Goal: Task Accomplishment & Management: Complete application form

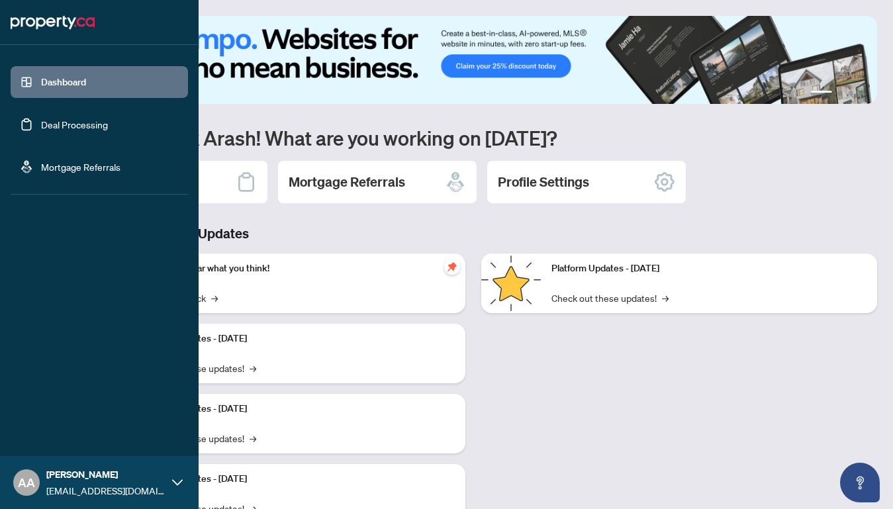
click at [108, 130] on link "Deal Processing" at bounding box center [74, 125] width 67 height 12
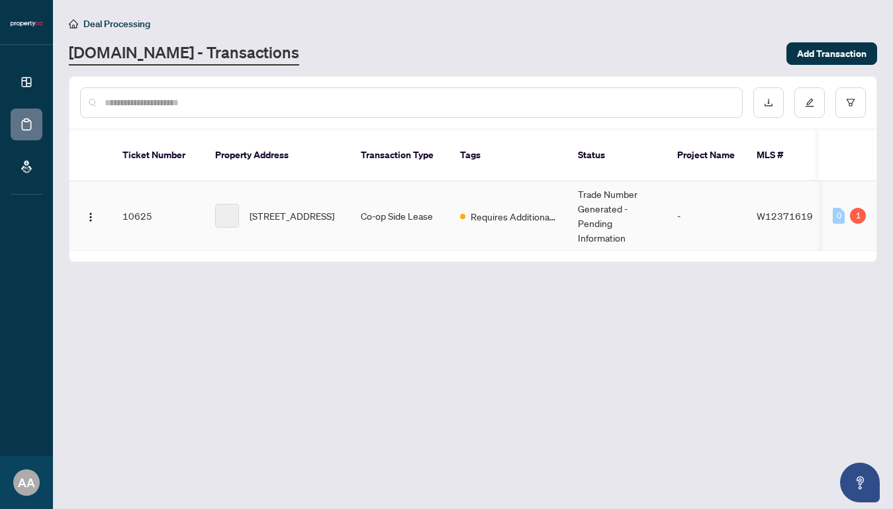
click at [135, 203] on td "10625" at bounding box center [158, 216] width 93 height 70
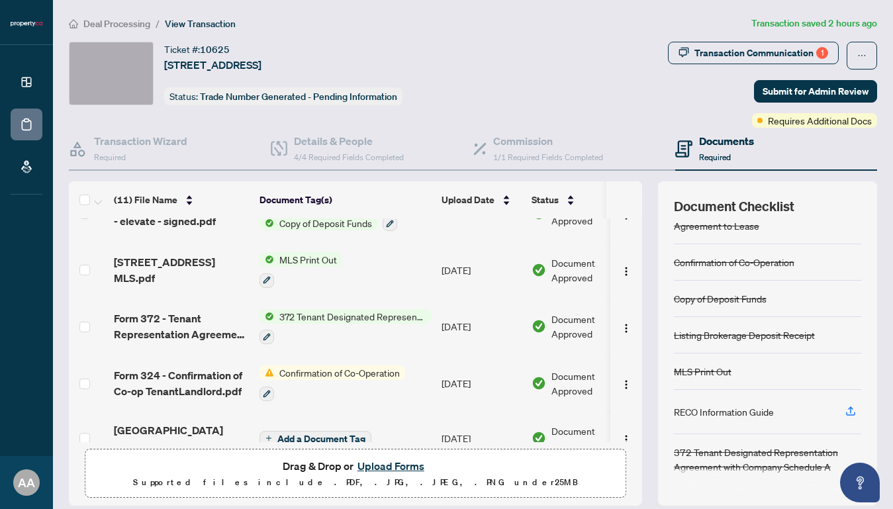
scroll to position [134, 0]
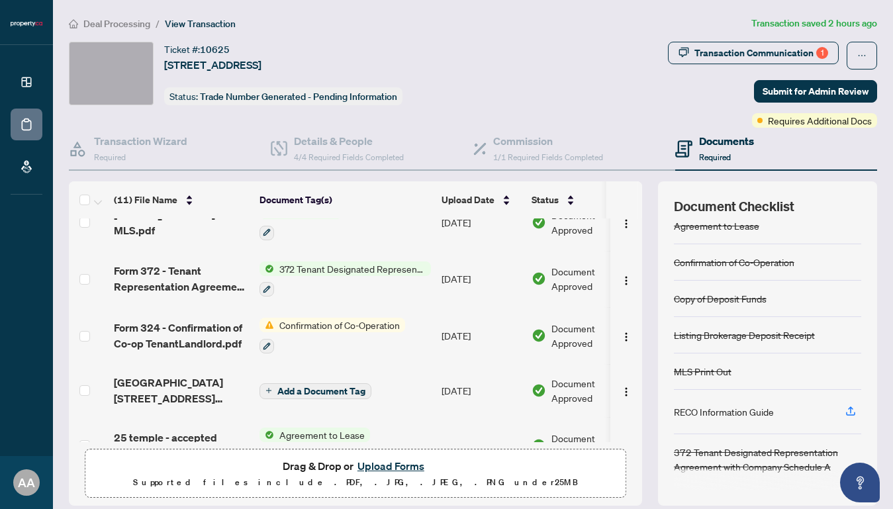
click at [350, 320] on span "Confirmation of Co-Operation" at bounding box center [339, 325] width 131 height 15
click at [346, 385] on span "Confirmation of Co-Operation" at bounding box center [339, 385] width 131 height 15
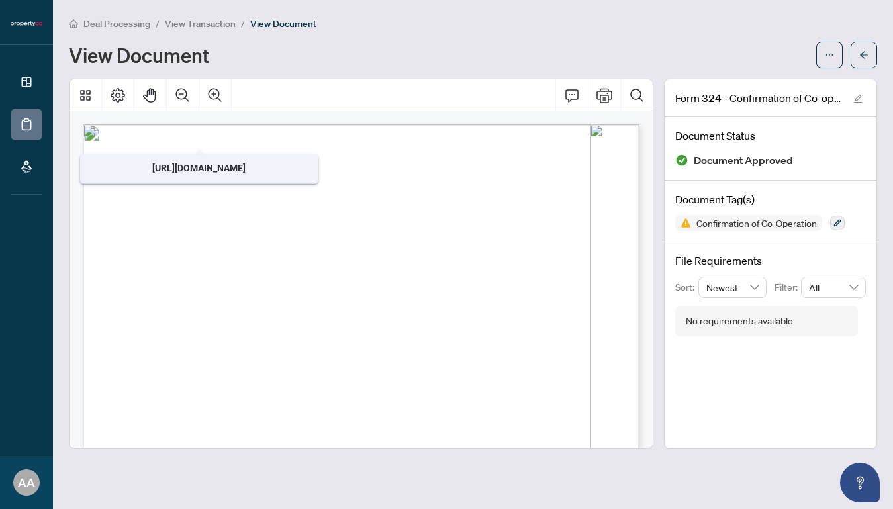
click at [223, 23] on span "View Transaction" at bounding box center [200, 24] width 71 height 12
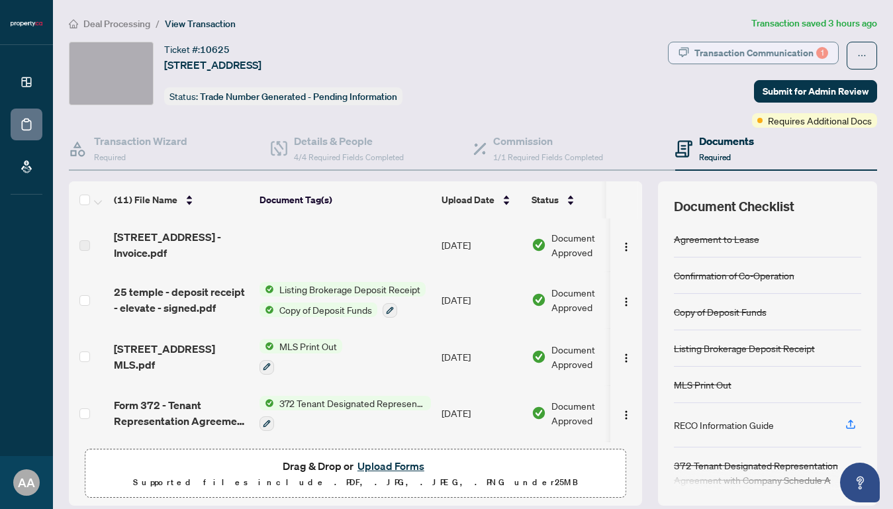
click at [787, 51] on div "Transaction Communication 1" at bounding box center [762, 52] width 134 height 21
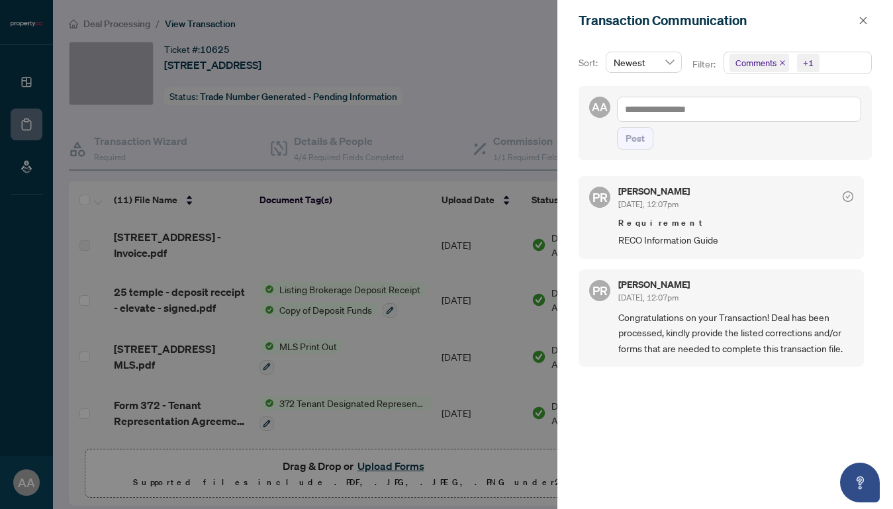
click at [464, 113] on div at bounding box center [446, 254] width 893 height 509
click at [862, 22] on icon "close" at bounding box center [863, 20] width 7 height 7
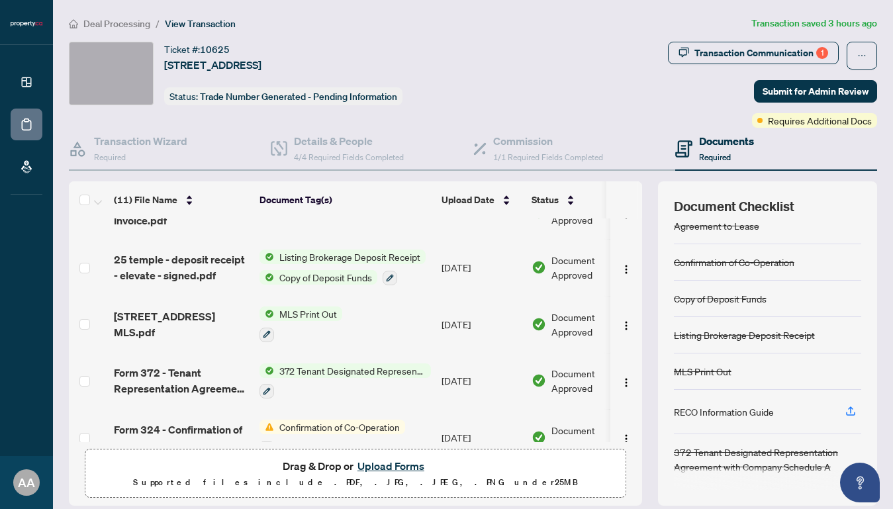
scroll to position [32, 0]
click at [722, 49] on div "Transaction Communication 1" at bounding box center [762, 52] width 134 height 21
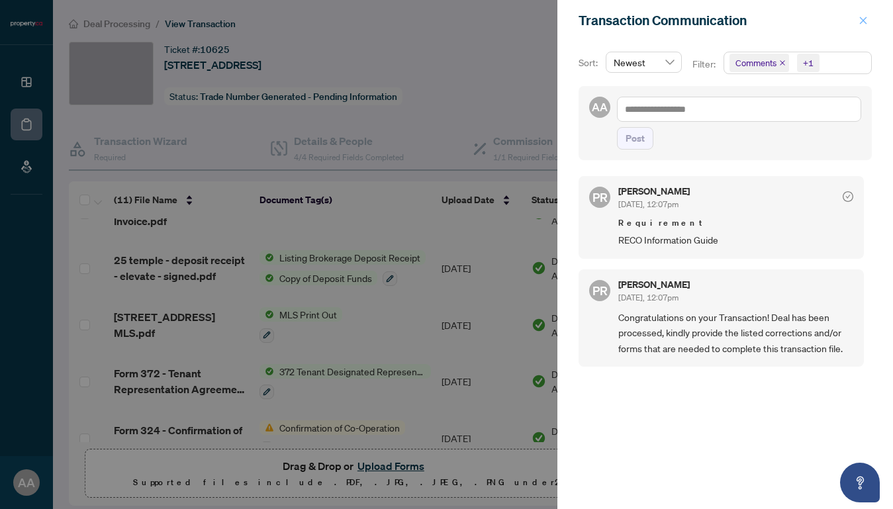
click at [864, 19] on icon "close" at bounding box center [863, 20] width 9 height 9
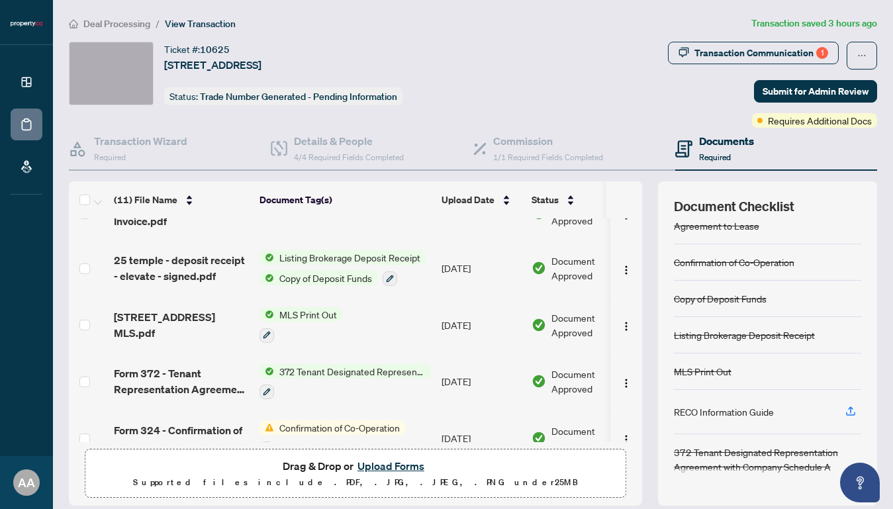
click at [393, 466] on button "Upload Forms" at bounding box center [391, 466] width 75 height 17
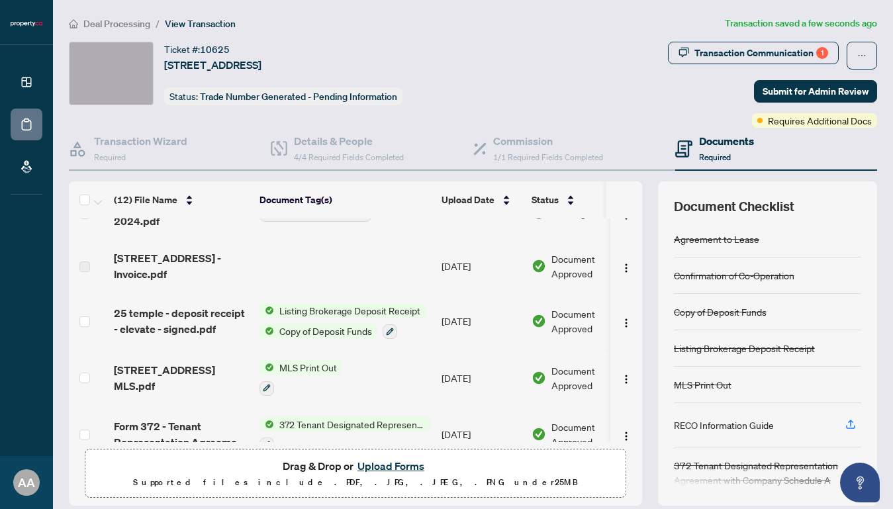
scroll to position [0, 0]
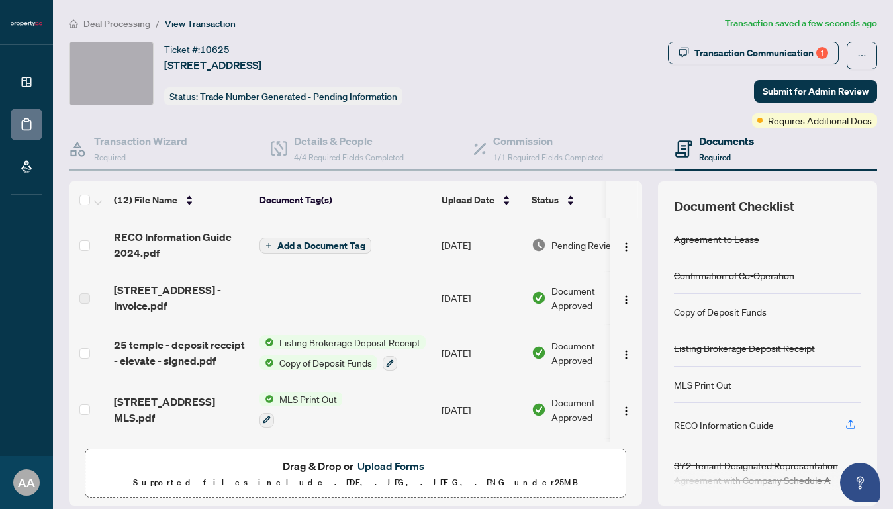
click at [336, 245] on span "Add a Document Tag" at bounding box center [322, 245] width 88 height 9
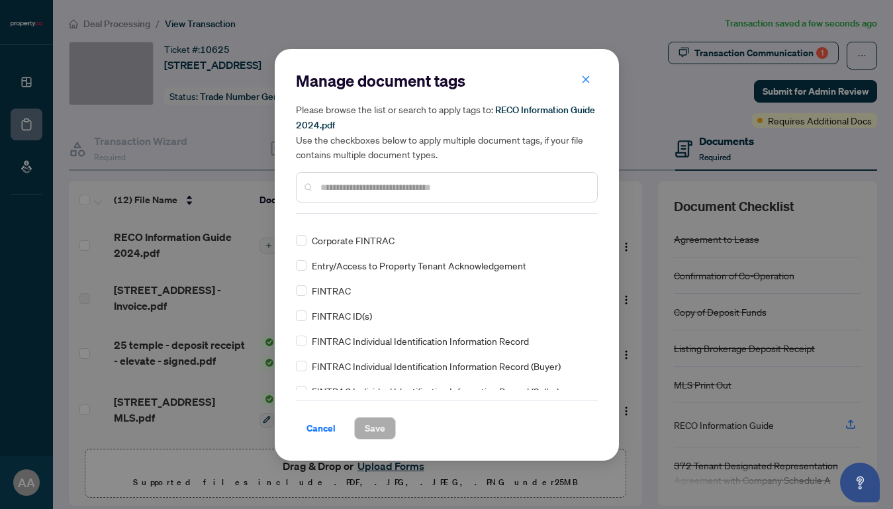
scroll to position [511, 0]
click at [367, 185] on input "text" at bounding box center [454, 187] width 266 height 15
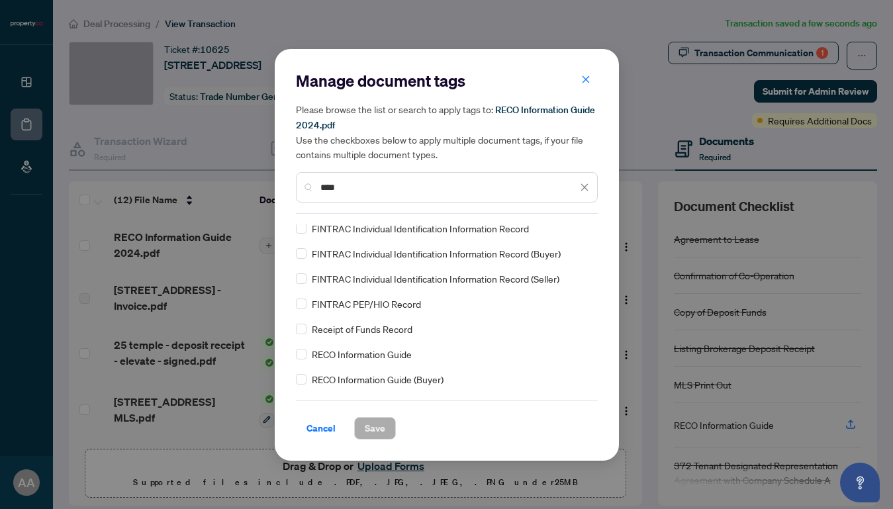
scroll to position [0, 0]
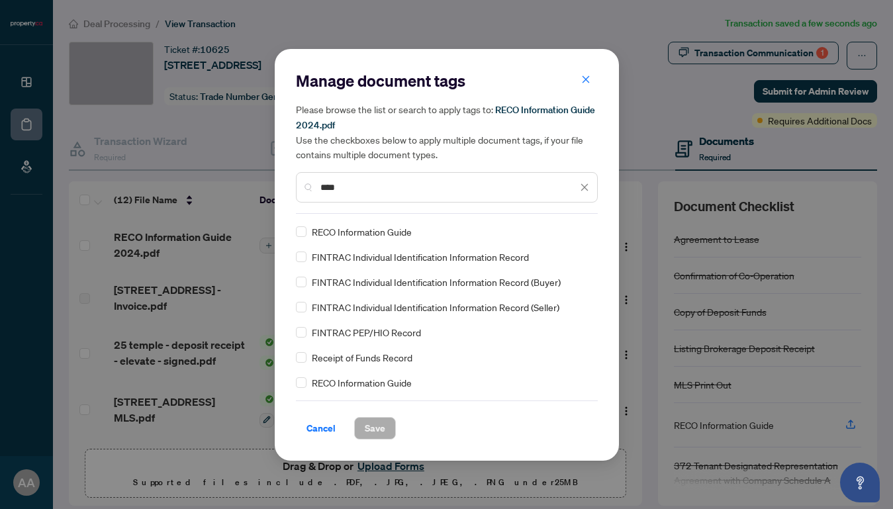
type input "****"
click at [373, 436] on span "Save" at bounding box center [375, 428] width 21 height 21
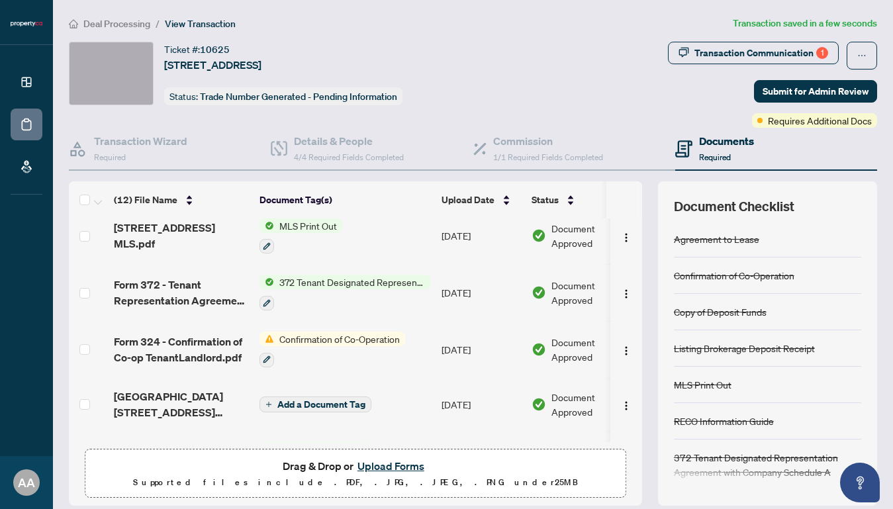
scroll to position [200, 0]
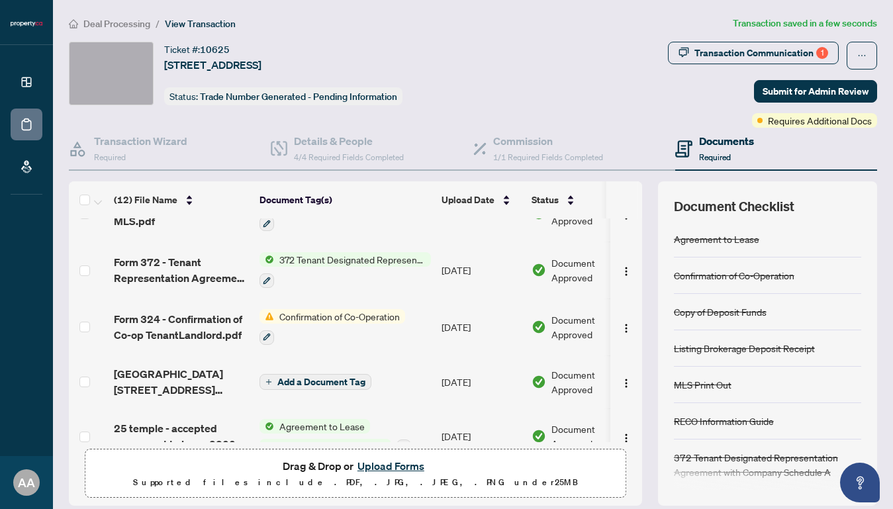
click at [301, 309] on span "Confirmation of Co-Operation" at bounding box center [339, 316] width 131 height 15
click at [303, 378] on span "Confirmation of Co-Operation" at bounding box center [339, 375] width 131 height 15
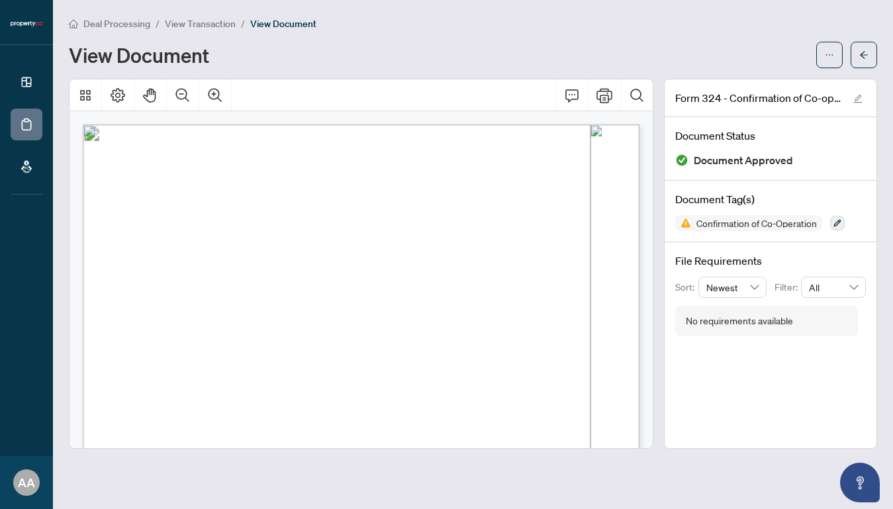
click at [189, 24] on span "View Transaction" at bounding box center [200, 24] width 71 height 12
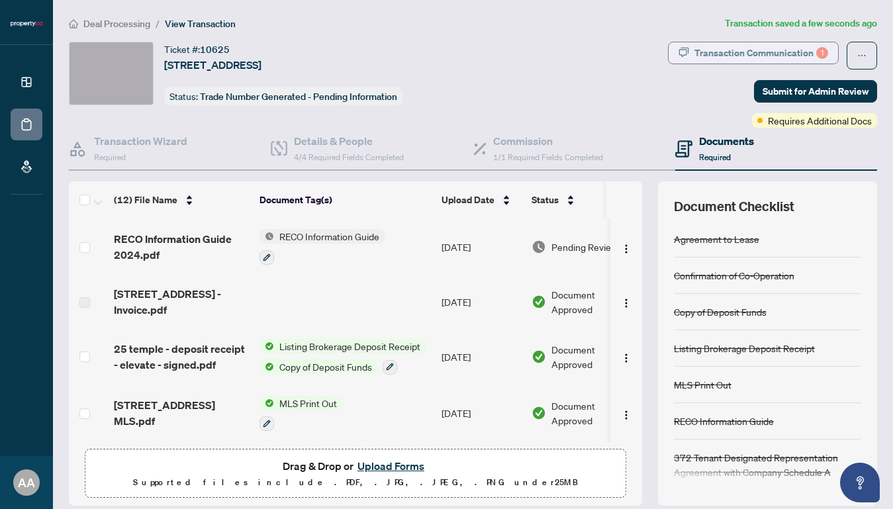
click at [740, 56] on div "Transaction Communication 1" at bounding box center [762, 52] width 134 height 21
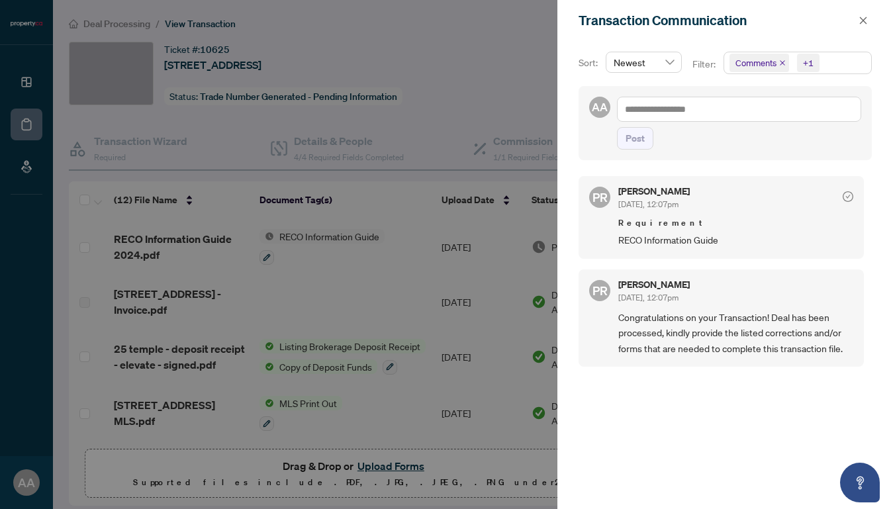
click at [719, 223] on span "Requirement" at bounding box center [736, 223] width 235 height 13
click at [843, 195] on icon "check-circle" at bounding box center [848, 196] width 11 height 11
click at [846, 197] on icon "check-circle" at bounding box center [848, 197] width 5 height 4
click at [644, 107] on textarea at bounding box center [739, 109] width 244 height 25
type textarea "*"
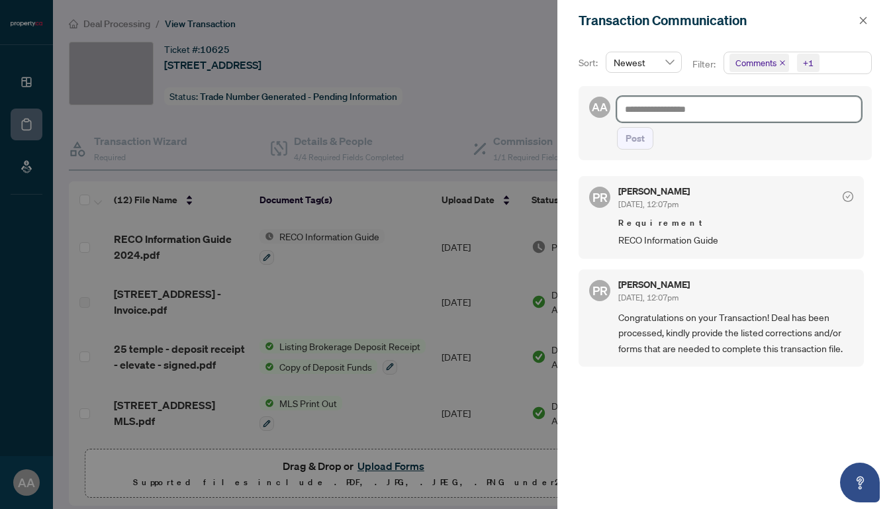
type textarea "*"
type textarea "**"
type textarea "***"
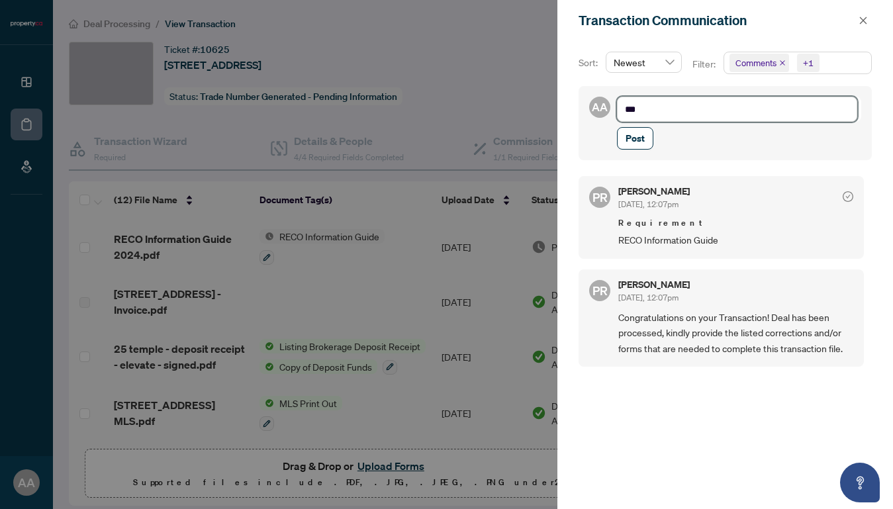
type textarea "****"
type textarea "*****"
click at [633, 138] on span "Post" at bounding box center [635, 138] width 19 height 21
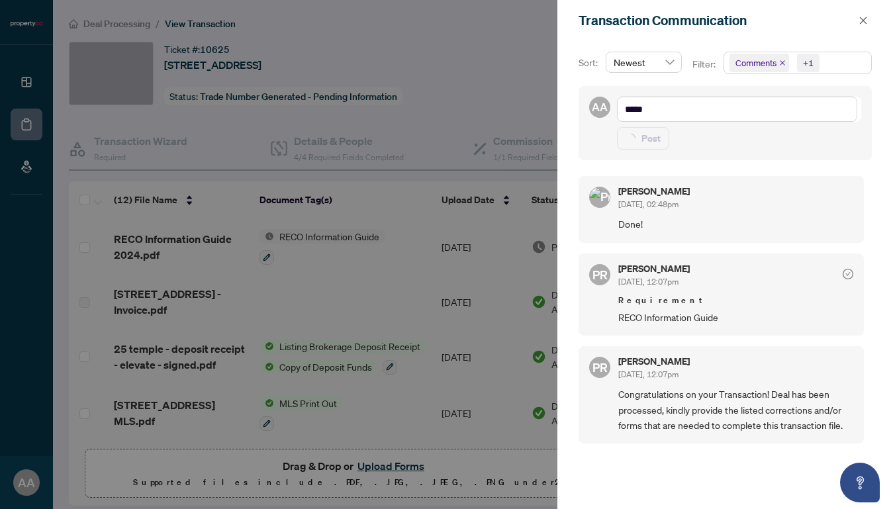
type textarea "**********"
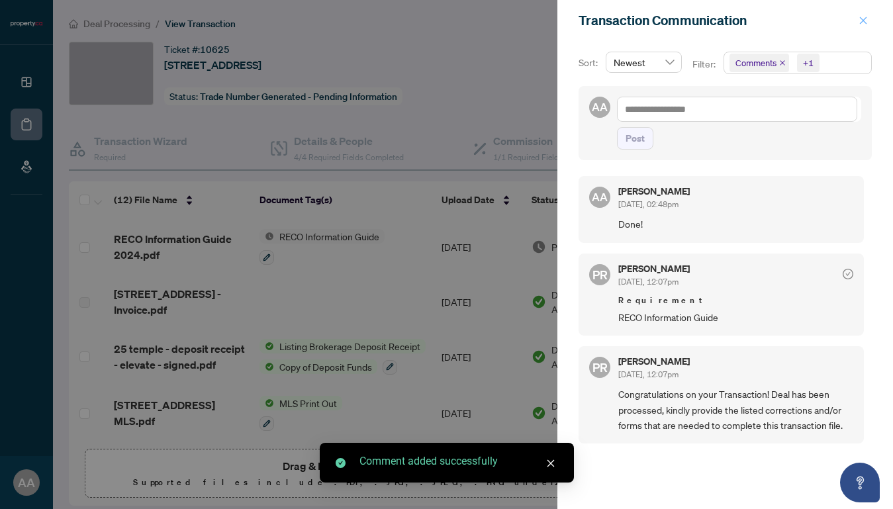
click at [864, 20] on icon "close" at bounding box center [863, 20] width 7 height 7
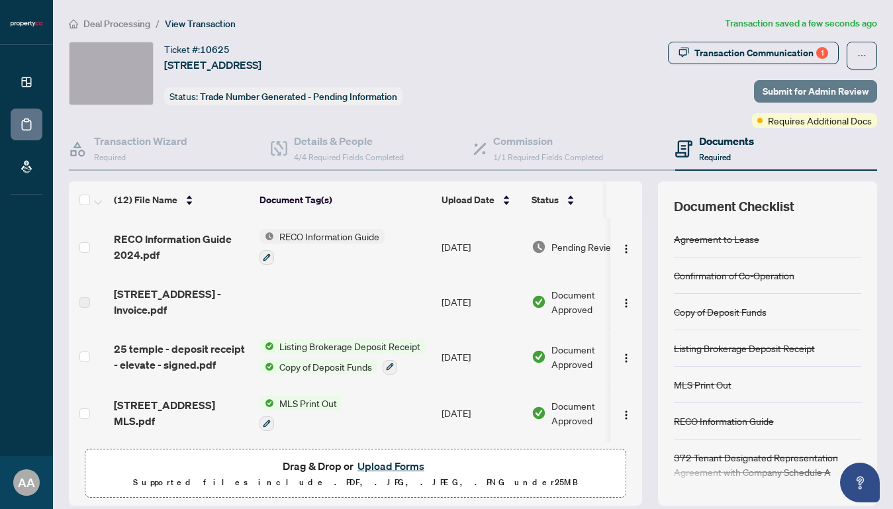
click at [788, 89] on span "Submit for Admin Review" at bounding box center [816, 91] width 106 height 21
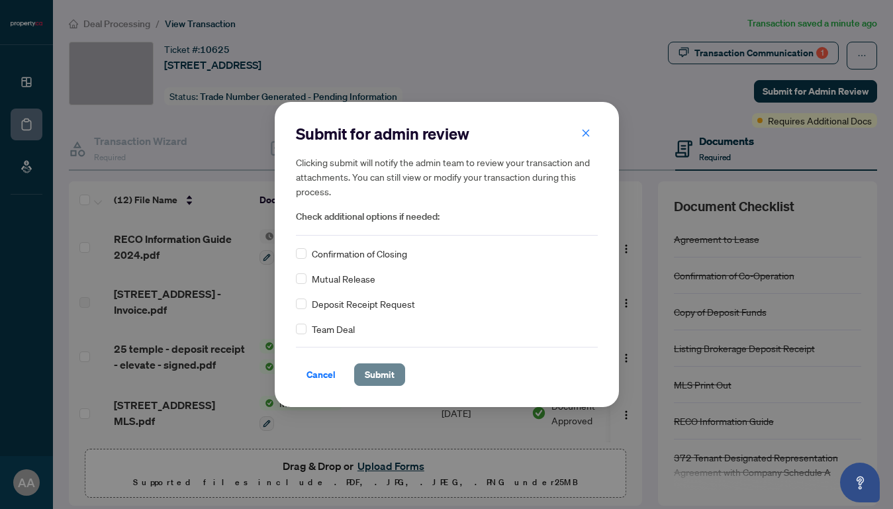
click at [378, 375] on span "Submit" at bounding box center [380, 374] width 30 height 21
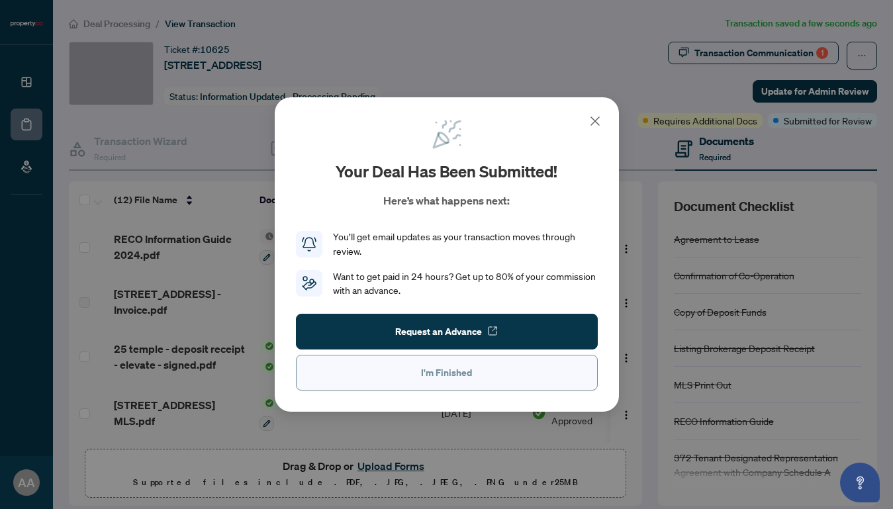
click at [434, 376] on span "I'm Finished" at bounding box center [446, 372] width 51 height 21
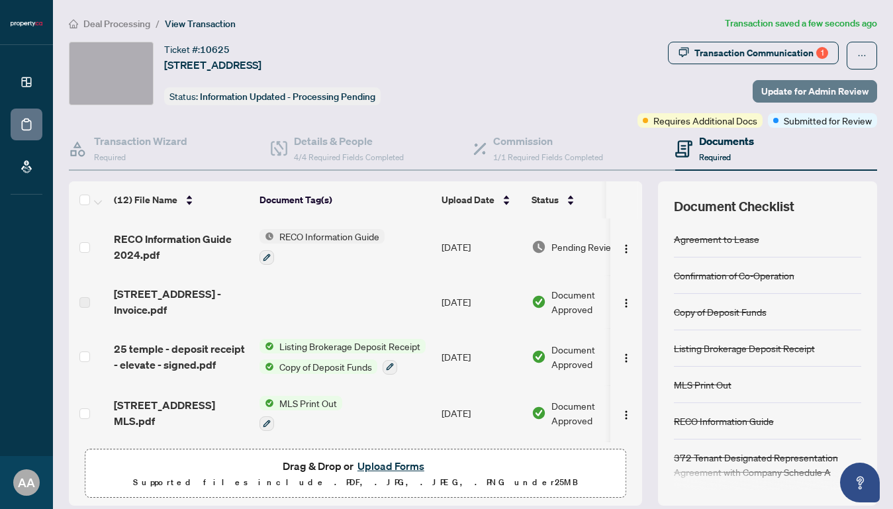
click at [805, 96] on span "Update for Admin Review" at bounding box center [815, 91] width 107 height 21
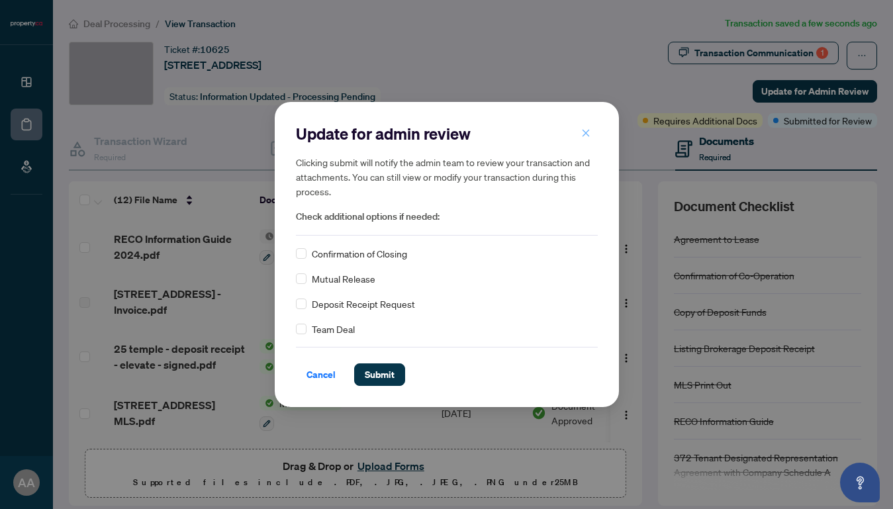
click at [586, 134] on icon "close" at bounding box center [586, 132] width 9 height 9
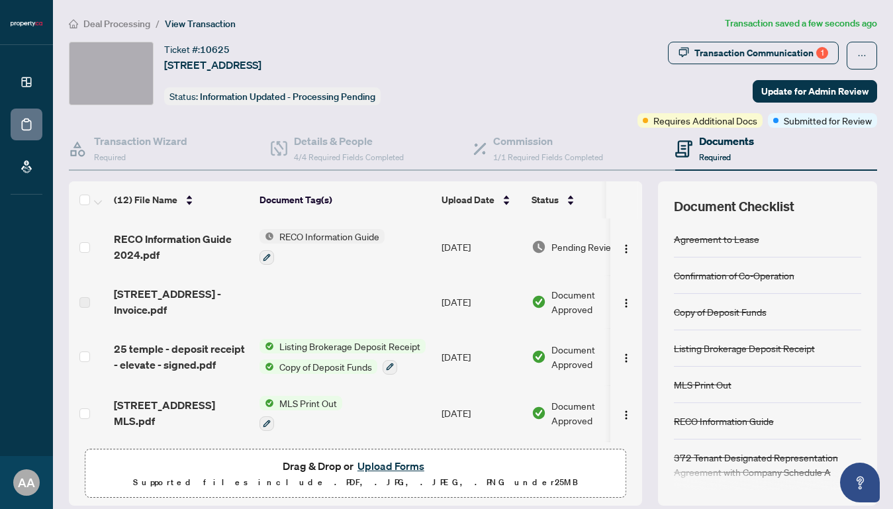
click at [113, 23] on span "Deal Processing" at bounding box center [116, 24] width 67 height 12
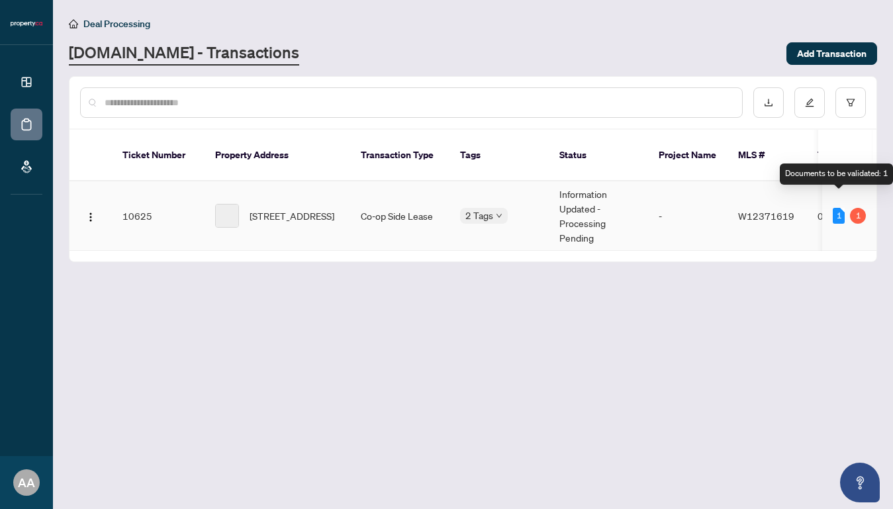
click at [836, 208] on div "1" at bounding box center [839, 216] width 12 height 16
